Goal: Transaction & Acquisition: Purchase product/service

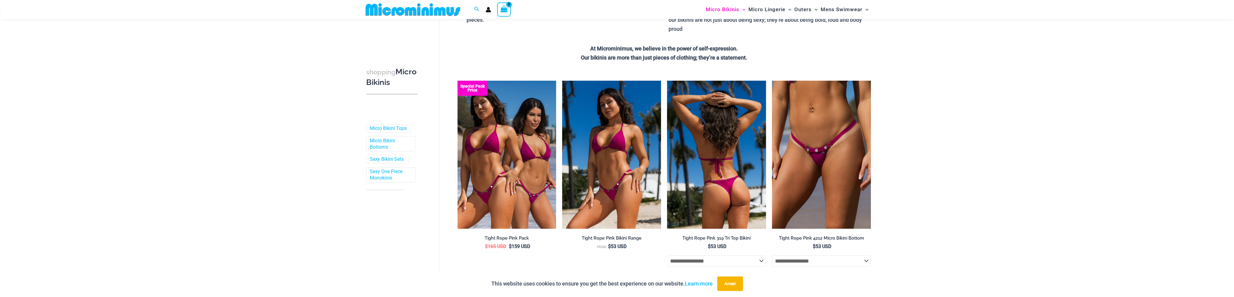
scroll to position [116, 0]
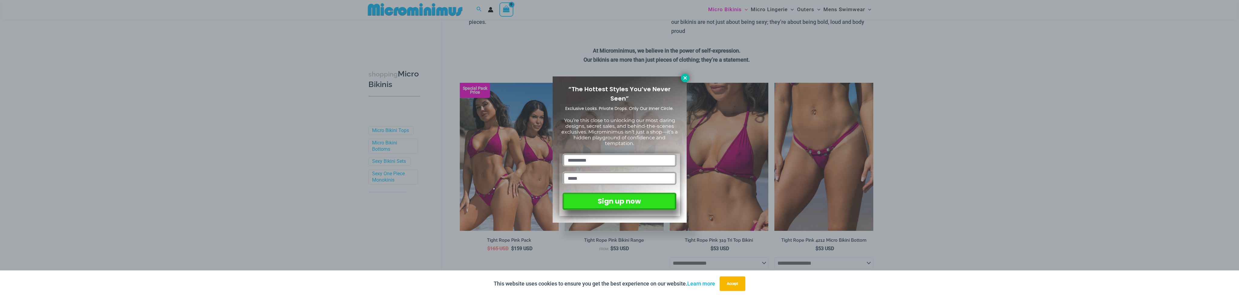
click at [684, 81] on button at bounding box center [685, 78] width 8 height 8
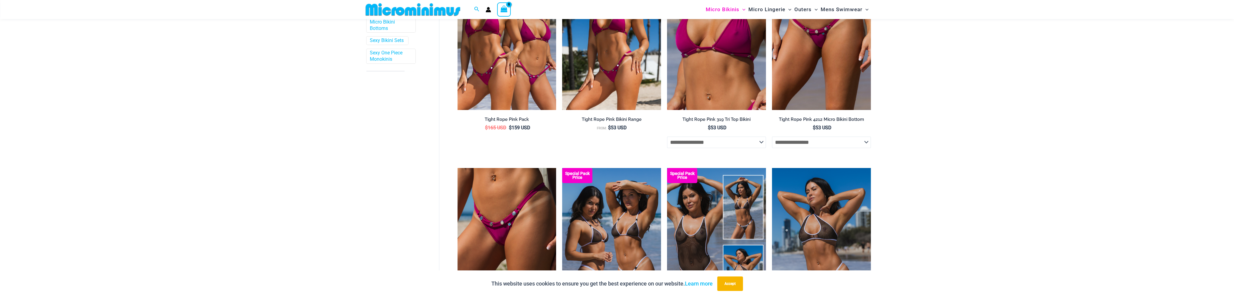
scroll to position [328, 0]
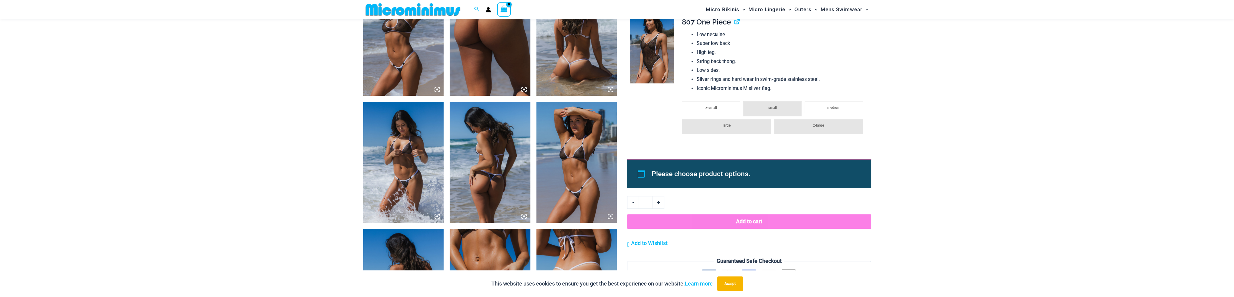
scroll to position [786, 0]
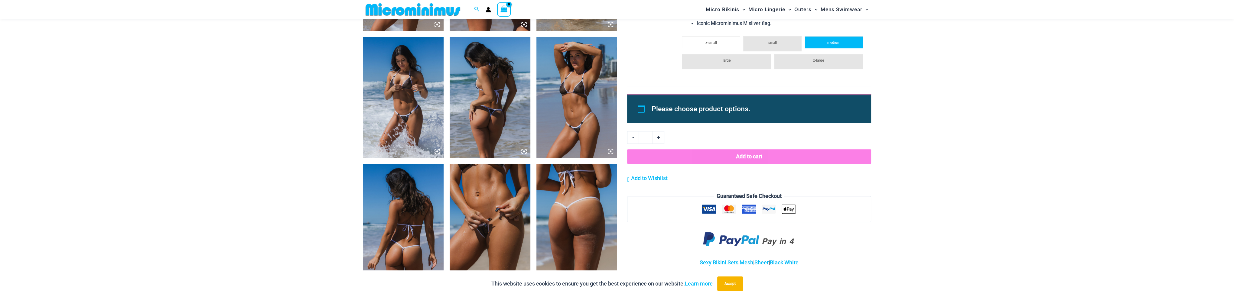
click at [826, 43] on li "medium" at bounding box center [834, 42] width 58 height 12
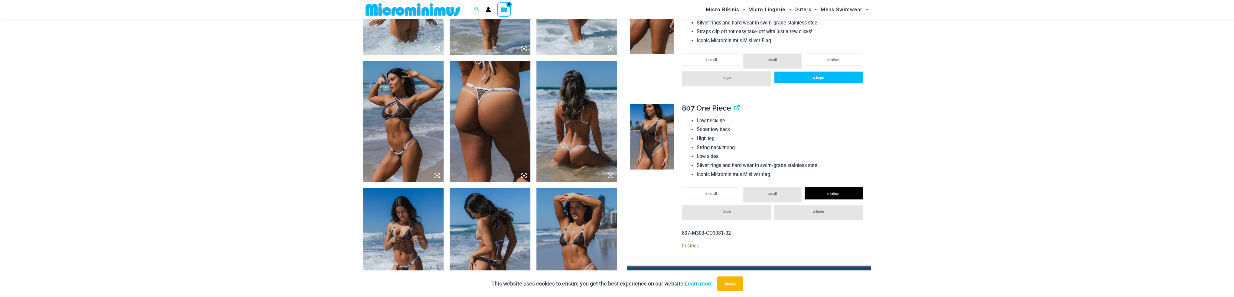
click at [818, 76] on span "x-large" at bounding box center [818, 78] width 11 height 4
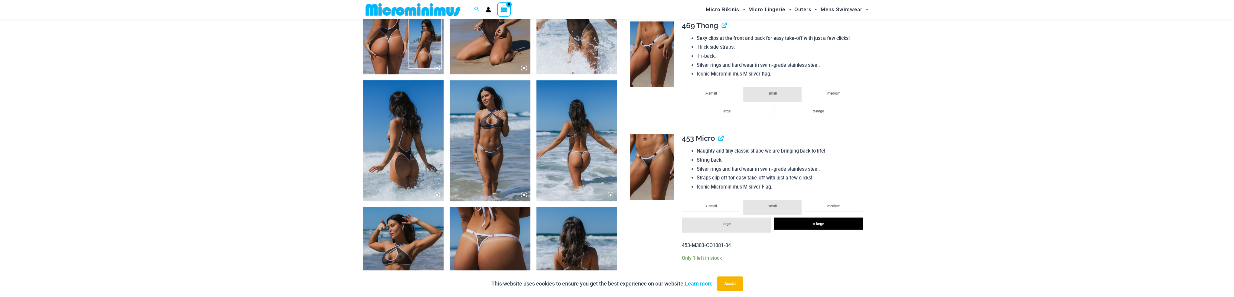
scroll to position [484, 0]
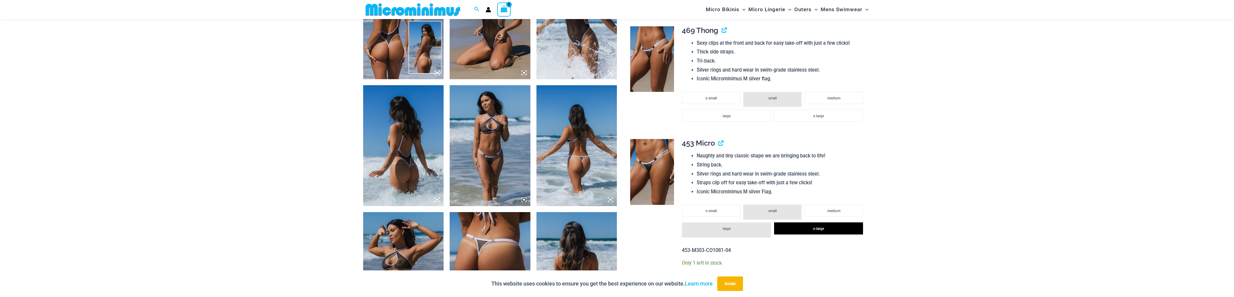
click at [827, 113] on li "x-large" at bounding box center [818, 116] width 89 height 12
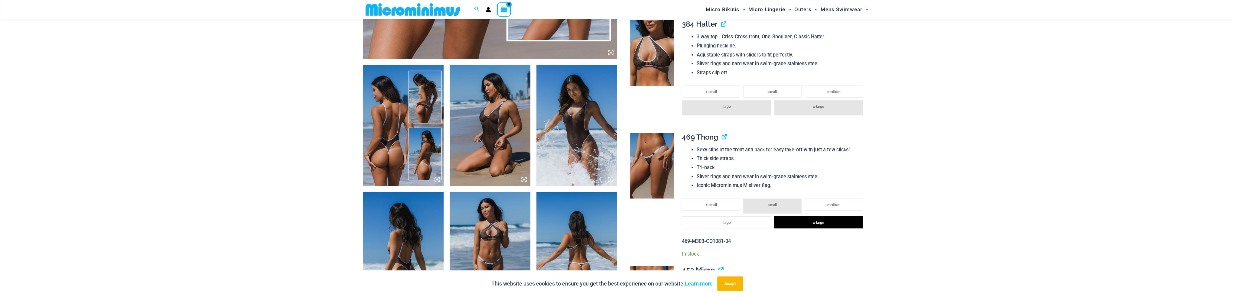
scroll to position [363, 0]
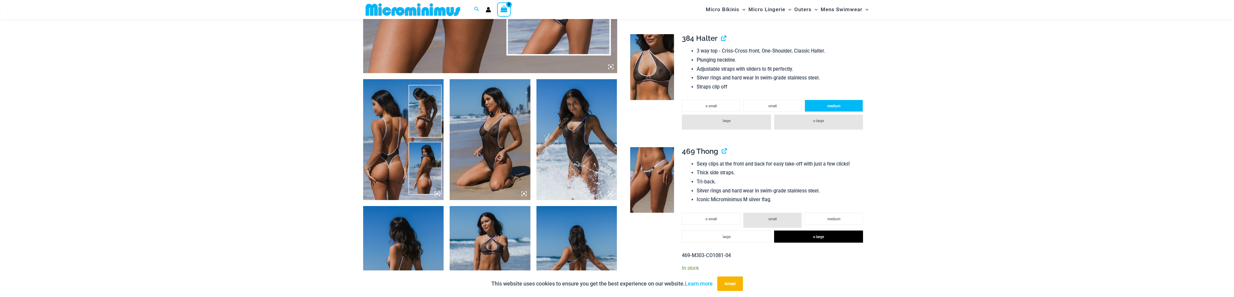
click at [838, 107] on span "medium" at bounding box center [834, 106] width 13 height 4
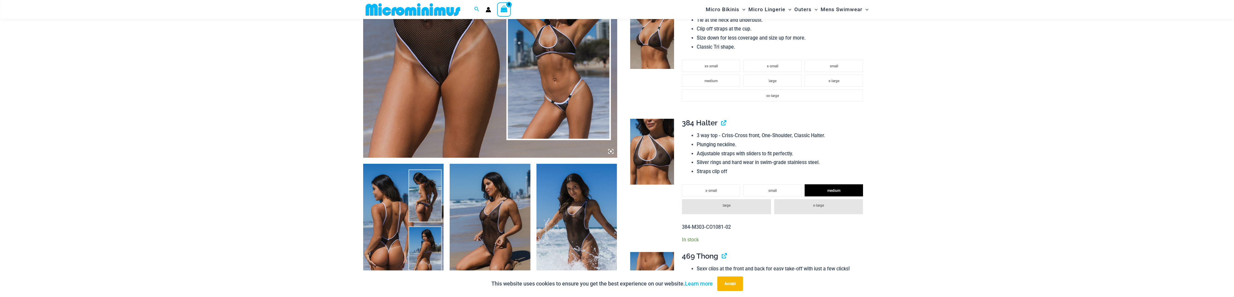
scroll to position [242, 0]
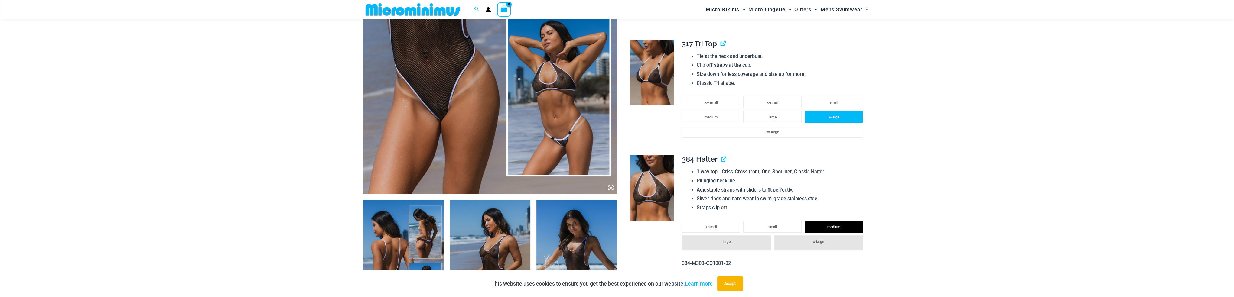
click at [849, 117] on li "x-large" at bounding box center [834, 117] width 58 height 12
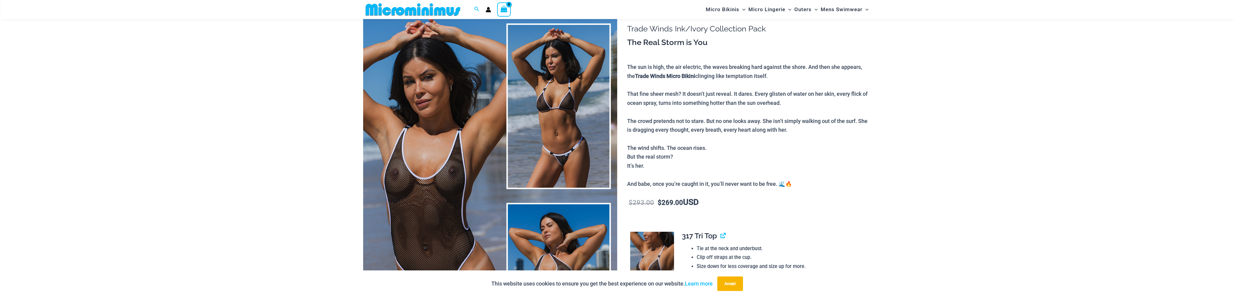
scroll to position [0, 0]
